Goal: Task Accomplishment & Management: Use online tool/utility

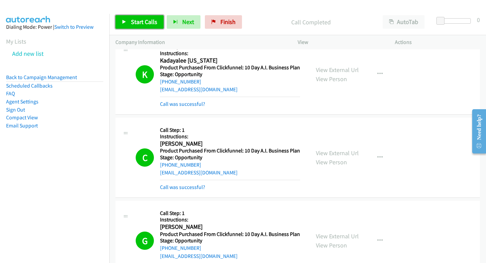
click at [141, 18] on span "Start Calls" at bounding box center [144, 22] width 26 height 8
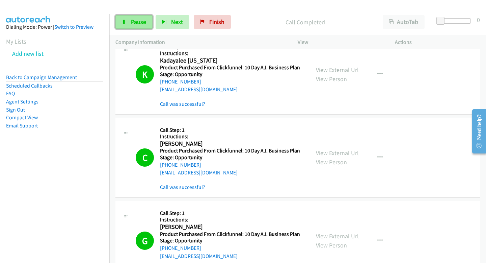
click at [136, 27] on link "Pause" at bounding box center [133, 22] width 37 height 14
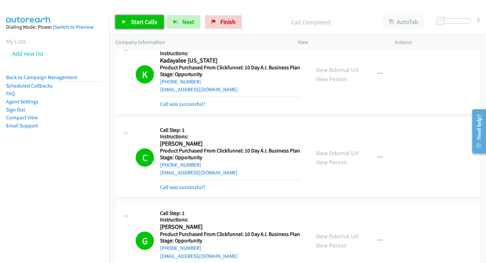
click at [148, 20] on span "Start Calls" at bounding box center [144, 22] width 26 height 8
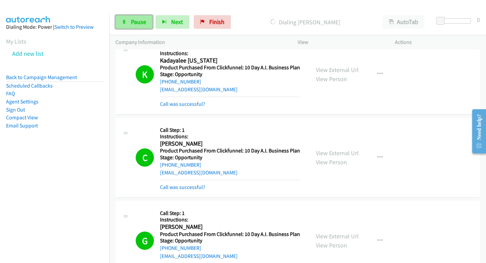
click at [130, 21] on link "Pause" at bounding box center [133, 22] width 37 height 14
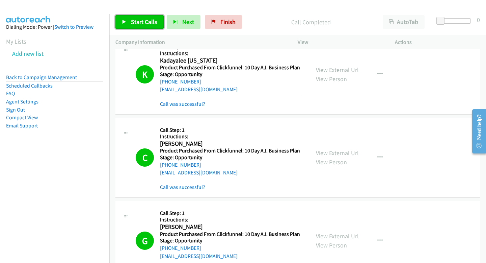
click at [144, 21] on span "Start Calls" at bounding box center [144, 22] width 26 height 8
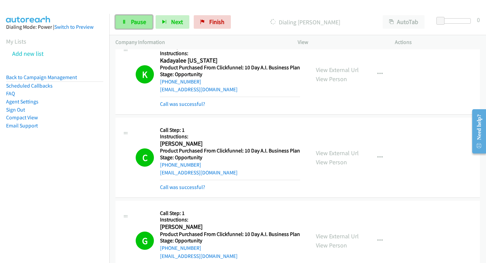
click at [127, 21] on link "Pause" at bounding box center [133, 22] width 37 height 14
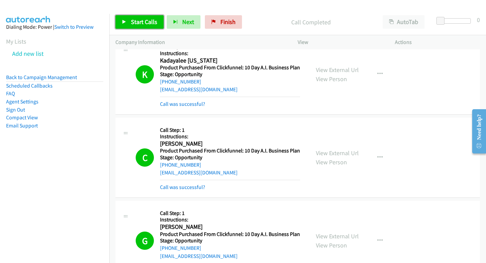
click at [141, 25] on span "Start Calls" at bounding box center [144, 22] width 26 height 8
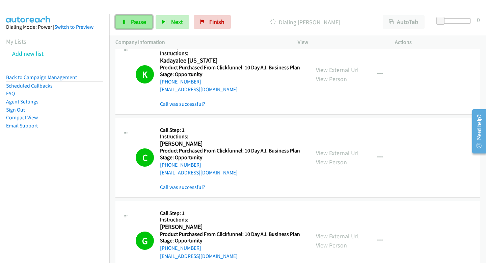
click at [141, 20] on span "Pause" at bounding box center [138, 22] width 15 height 8
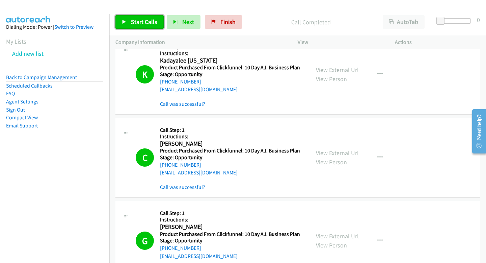
click at [158, 20] on link "Start Calls" at bounding box center [139, 22] width 48 height 14
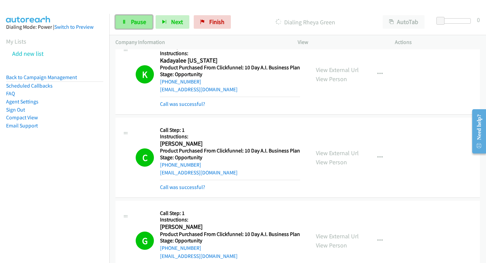
click at [127, 26] on link "Pause" at bounding box center [133, 22] width 37 height 14
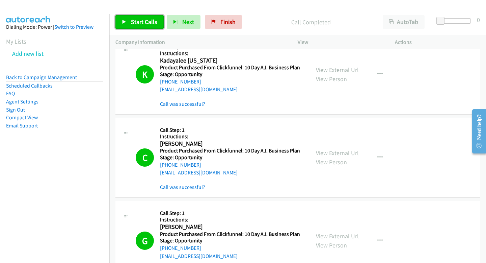
click at [145, 25] on span "Start Calls" at bounding box center [144, 22] width 26 height 8
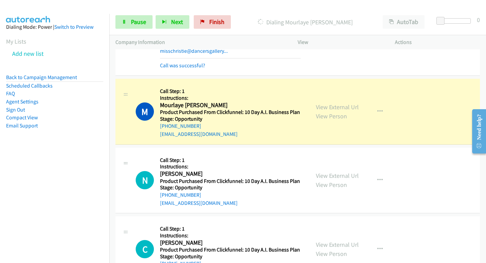
scroll to position [8792, 0]
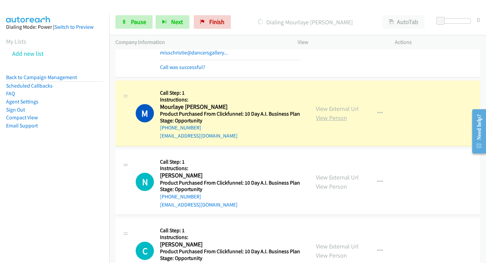
click at [321, 114] on link "View Person" at bounding box center [331, 118] width 31 height 8
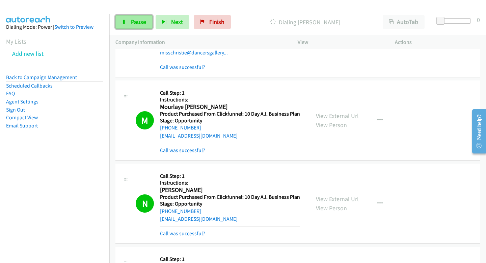
click at [133, 21] on span "Pause" at bounding box center [138, 22] width 15 height 8
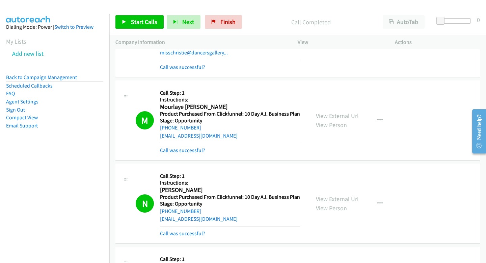
click at [150, 29] on div "Start Calls Pause Next Finish Call Completed AutoTab AutoTab 0" at bounding box center [297, 22] width 377 height 26
click at [144, 14] on div "Start Calls Pause Next Finish Call Completed AutoTab AutoTab 0" at bounding box center [297, 22] width 377 height 26
click at [144, 19] on span "Start Calls" at bounding box center [144, 22] width 26 height 8
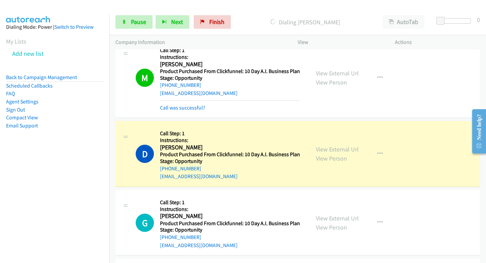
scroll to position [10428, 0]
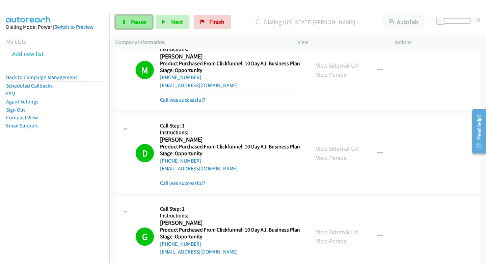
click at [128, 23] on link "Pause" at bounding box center [133, 22] width 37 height 14
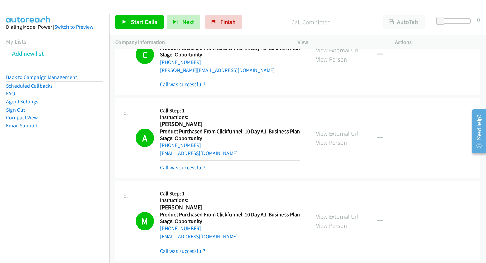
scroll to position [11537, 0]
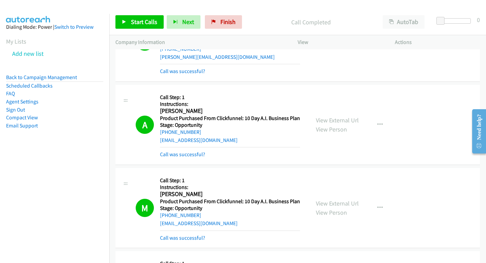
click at [144, 30] on div "Start Calls Pause Next Finish Call Completed AutoTab AutoTab 0" at bounding box center [297, 22] width 377 height 26
click at [149, 16] on link "Start Calls" at bounding box center [139, 22] width 48 height 14
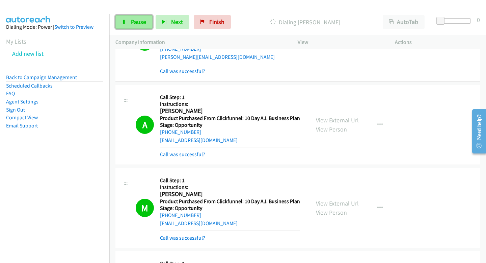
click at [146, 19] on link "Pause" at bounding box center [133, 22] width 37 height 14
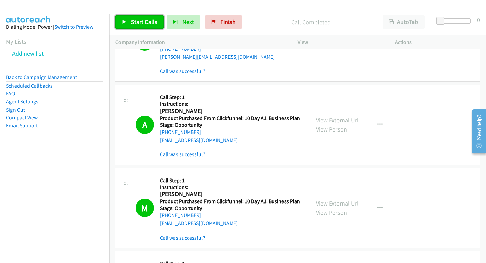
click at [146, 26] on link "Start Calls" at bounding box center [139, 22] width 48 height 14
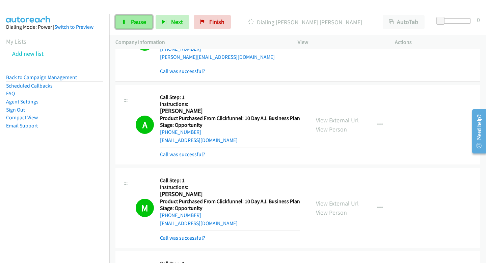
click at [139, 26] on link "Pause" at bounding box center [133, 22] width 37 height 14
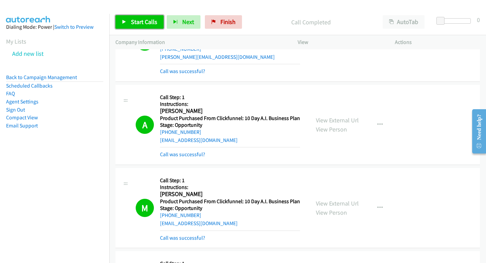
click at [149, 20] on span "Start Calls" at bounding box center [144, 22] width 26 height 8
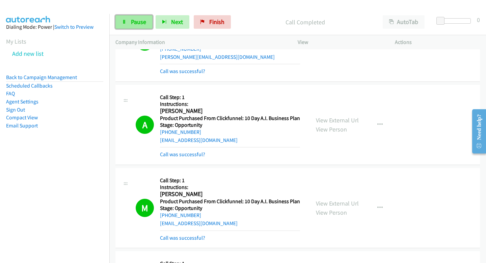
click at [140, 26] on link "Pause" at bounding box center [133, 22] width 37 height 14
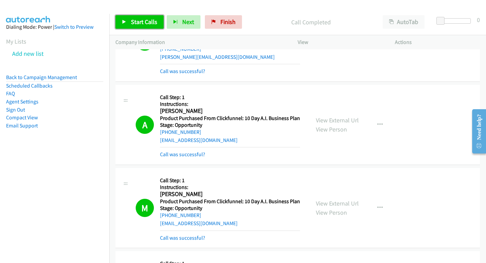
click at [138, 25] on span "Start Calls" at bounding box center [144, 22] width 26 height 8
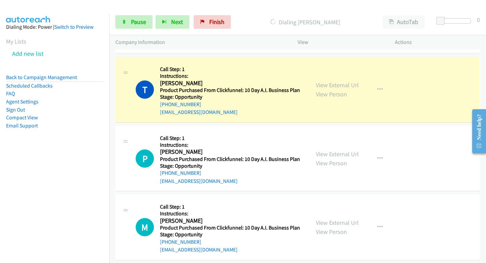
scroll to position [15843, 0]
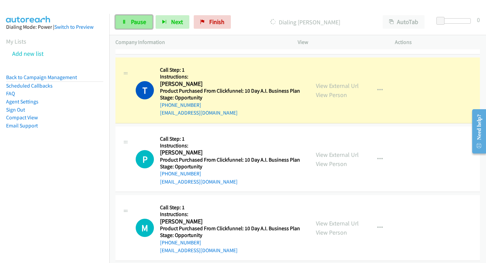
click at [136, 24] on span "Pause" at bounding box center [138, 22] width 15 height 8
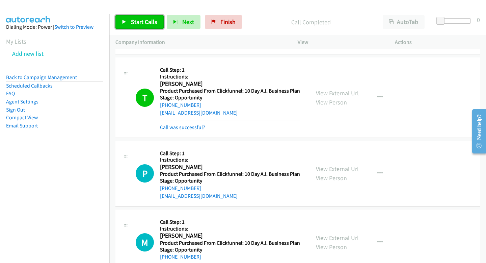
click at [137, 24] on span "Start Calls" at bounding box center [144, 22] width 26 height 8
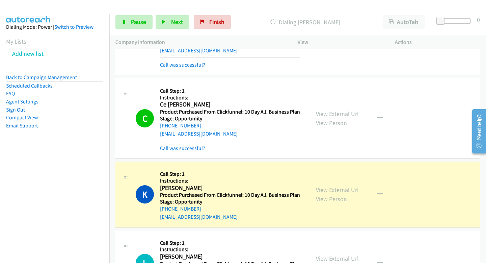
scroll to position [16266, 0]
